Goal: Information Seeking & Learning: Learn about a topic

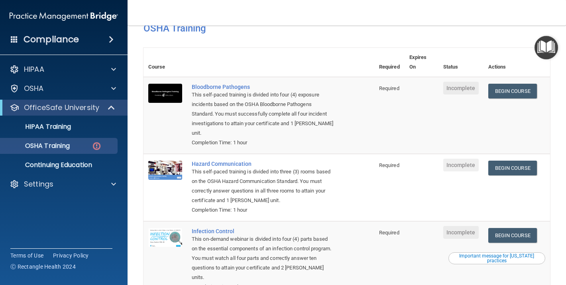
scroll to position [42, 0]
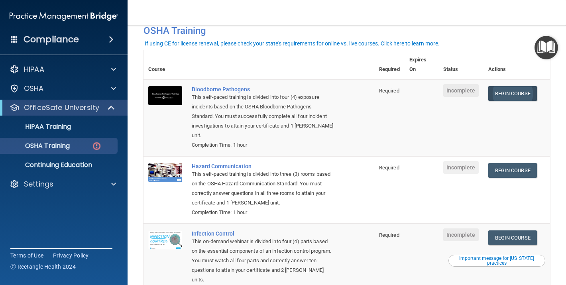
click at [535, 92] on link "Begin Course" at bounding box center [513, 93] width 49 height 15
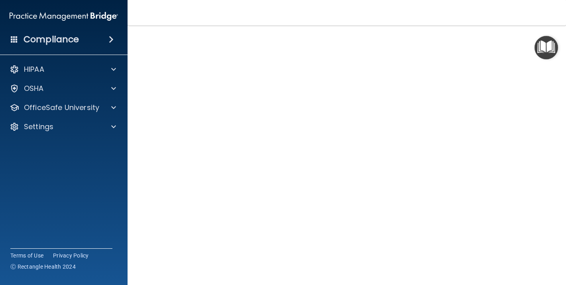
scroll to position [34, 0]
click at [536, 40] on img "Open Resource Center" at bounding box center [547, 48] width 24 height 24
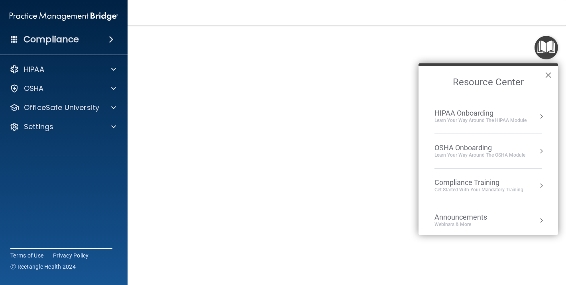
click at [546, 79] on button "×" at bounding box center [549, 75] width 8 height 13
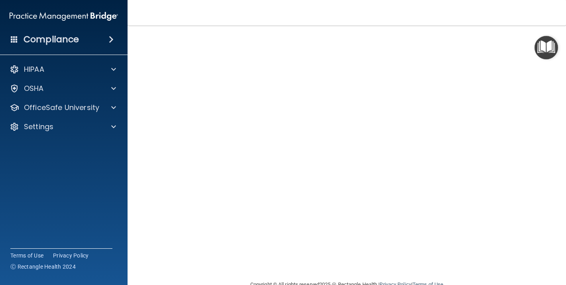
scroll to position [3, 0]
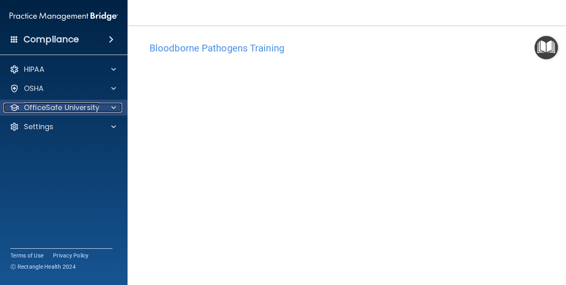
click at [121, 108] on div at bounding box center [112, 108] width 20 height 10
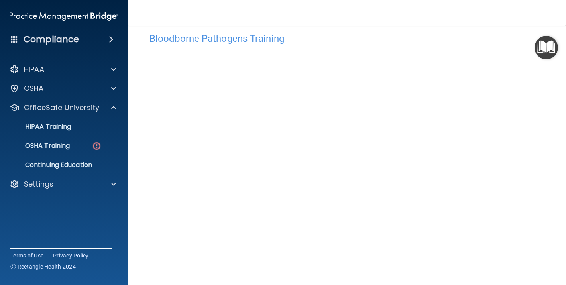
scroll to position [0, 0]
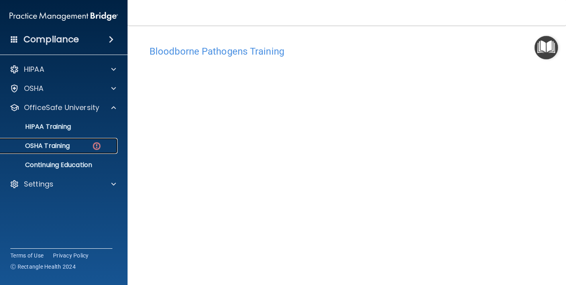
click at [97, 141] on img at bounding box center [97, 146] width 10 height 10
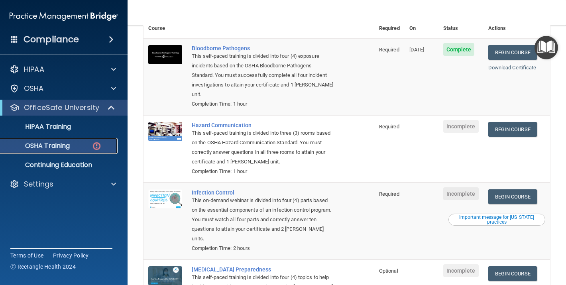
scroll to position [75, 0]
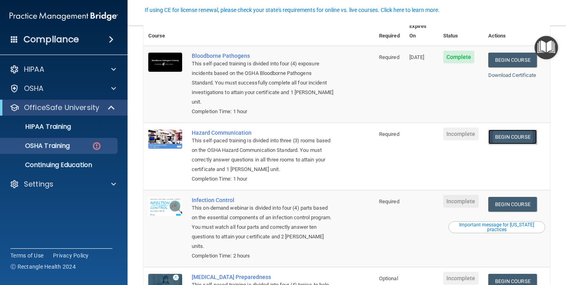
click at [522, 130] on link "Begin Course" at bounding box center [513, 137] width 49 height 15
click at [104, 119] on link "HIPAA Training" at bounding box center [55, 127] width 126 height 16
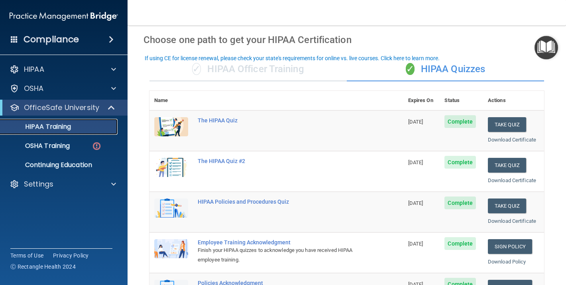
scroll to position [21, 0]
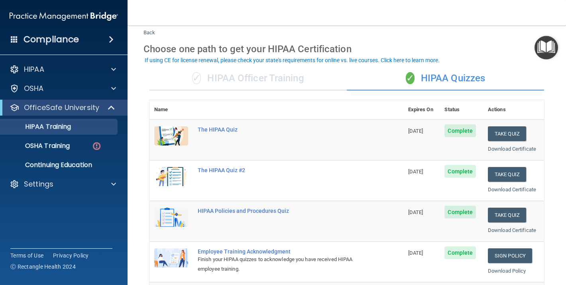
click at [176, 73] on div "✓ HIPAA Officer Training" at bounding box center [248, 79] width 197 height 24
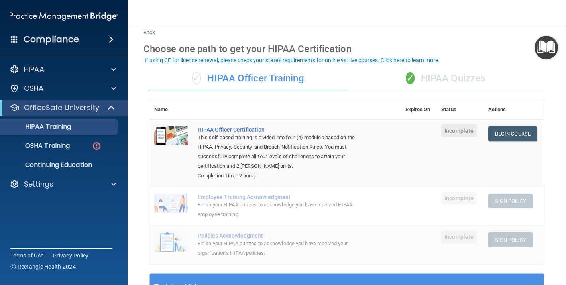
click at [433, 67] on div "✓ HIPAA Quizzes" at bounding box center [445, 79] width 197 height 24
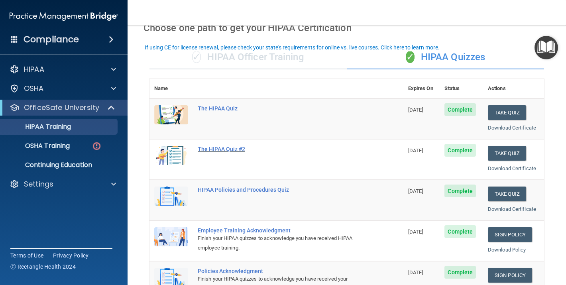
scroll to position [30, 0]
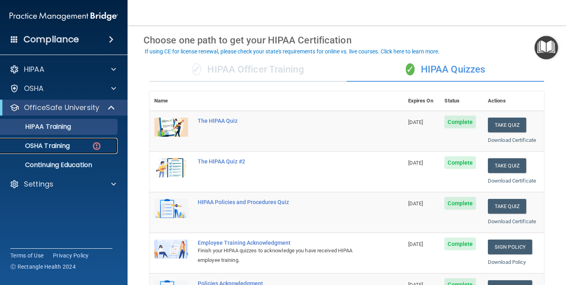
click at [92, 144] on img at bounding box center [97, 146] width 10 height 10
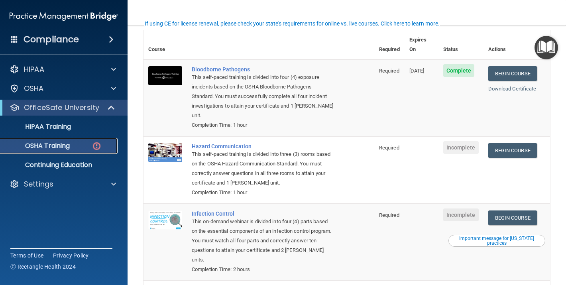
scroll to position [63, 0]
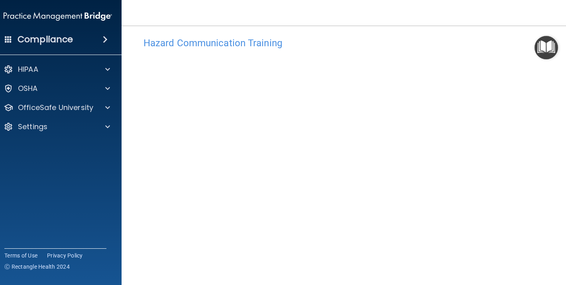
scroll to position [15, 0]
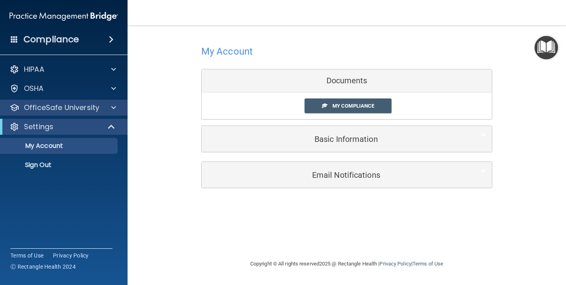
click at [69, 101] on div "OfficeSafe University" at bounding box center [64, 108] width 128 height 16
click at [74, 106] on p "OfficeSafe University" at bounding box center [61, 108] width 75 height 10
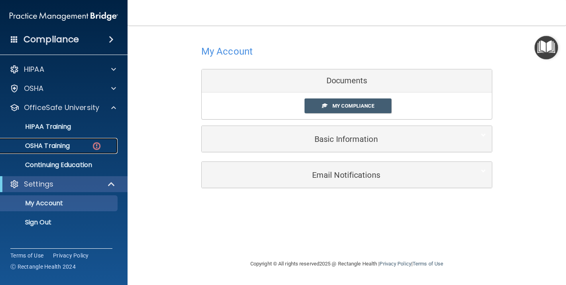
click at [74, 146] on div "OSHA Training" at bounding box center [59, 146] width 109 height 8
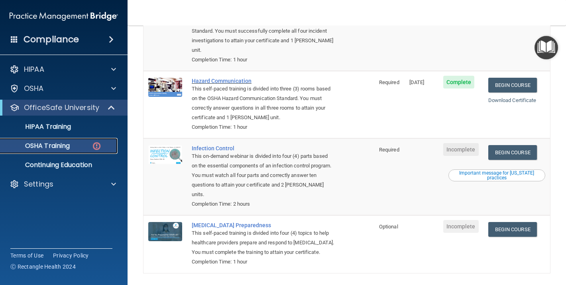
scroll to position [128, 0]
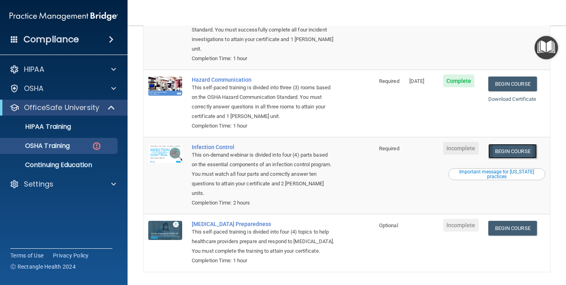
click at [507, 144] on link "Begin Course" at bounding box center [513, 151] width 49 height 15
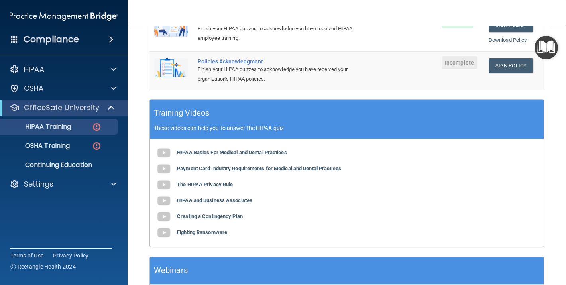
scroll to position [240, 0]
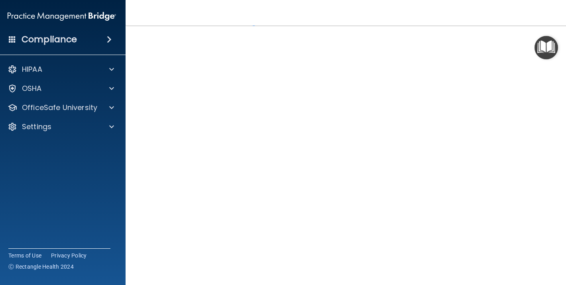
scroll to position [28, 0]
